Goal: Information Seeking & Learning: Understand process/instructions

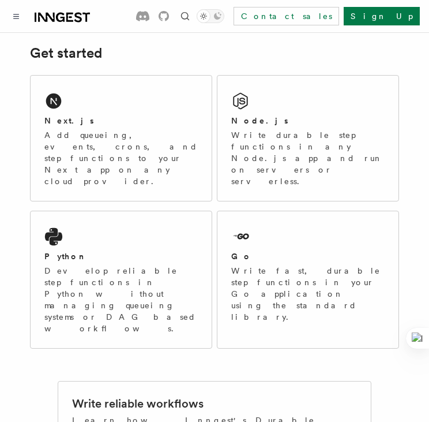
scroll to position [209, 0]
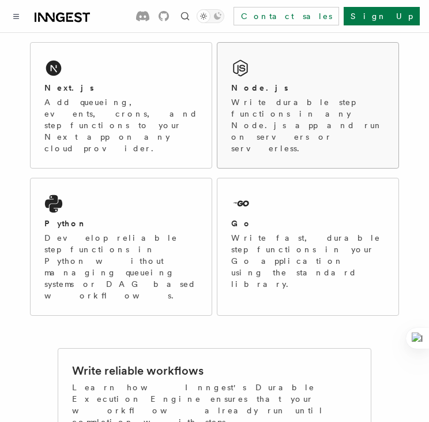
click at [282, 130] on p "Write durable step functions in any Node.js app and run on servers or serverles…" at bounding box center [307, 125] width 153 height 58
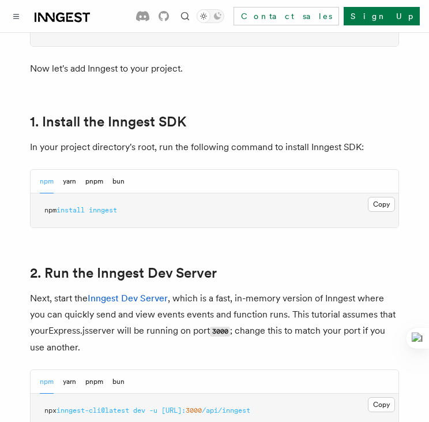
scroll to position [711, 0]
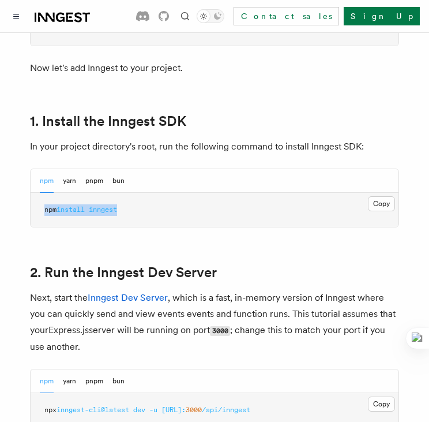
drag, startPoint x: 132, startPoint y: 209, endPoint x: 40, endPoint y: 215, distance: 91.9
click at [40, 215] on pre "npm install inngest" at bounding box center [215, 210] width 368 height 35
copy span "npm install inngest"
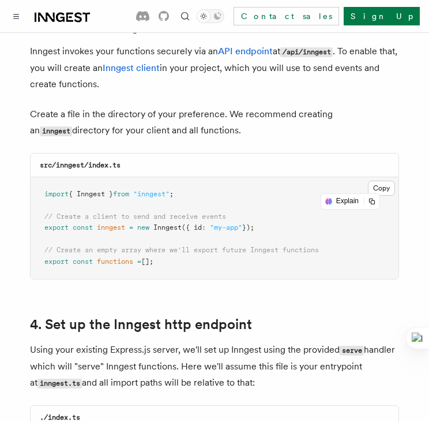
scroll to position [1514, 0]
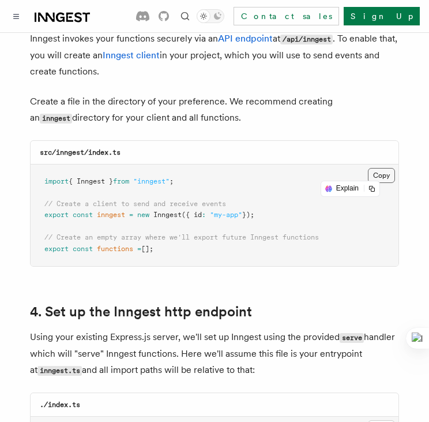
click at [387, 168] on button "Copy Copied" at bounding box center [381, 175] width 27 height 15
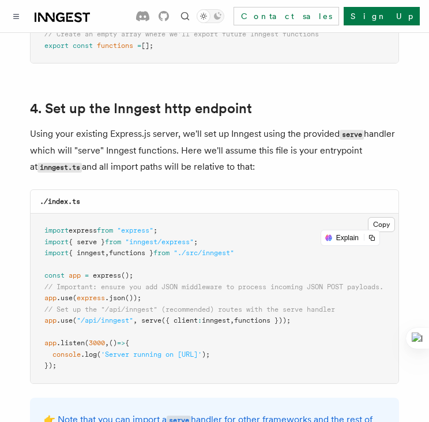
scroll to position [1715, 0]
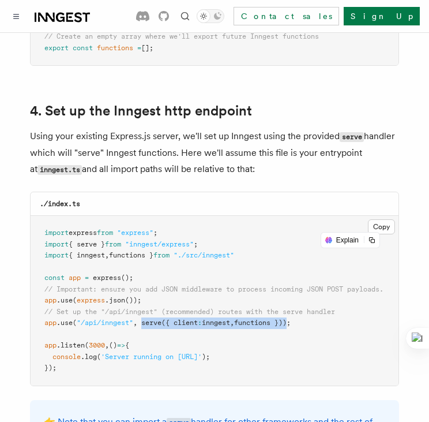
drag, startPoint x: 144, startPoint y: 309, endPoint x: 298, endPoint y: 305, distance: 153.5
click at [291, 318] on span "app .use ( "/api/inngest" , serve ({ client : inngest , functions }));" at bounding box center [167, 322] width 246 height 8
copy span "serve ({ client : inngest , functions })"
